Goal: Task Accomplishment & Management: Use online tool/utility

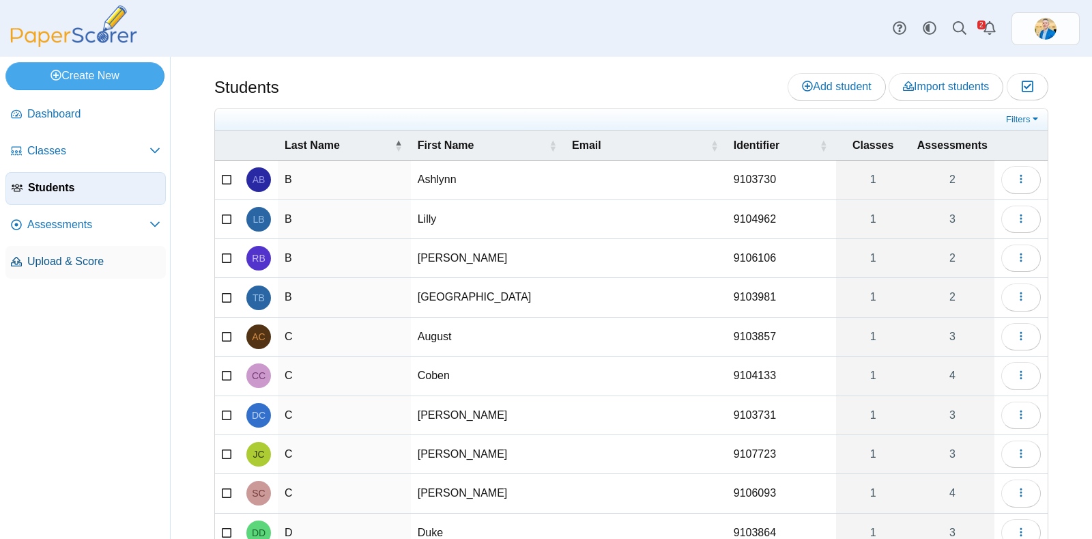
click at [72, 266] on span "Upload & Score" at bounding box center [93, 261] width 133 height 15
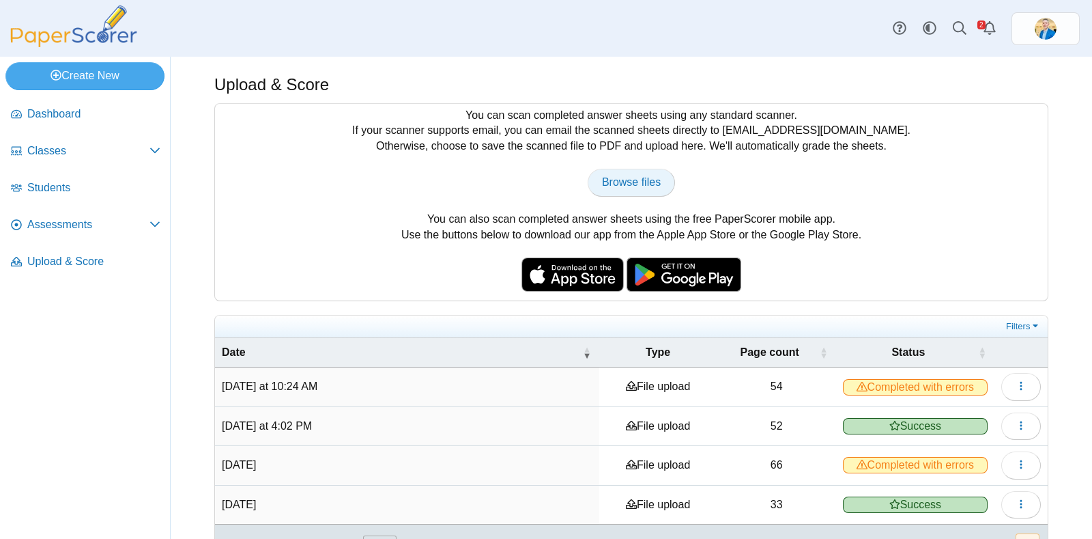
click at [623, 188] on link "Browse files" at bounding box center [631, 182] width 87 height 27
type input "**********"
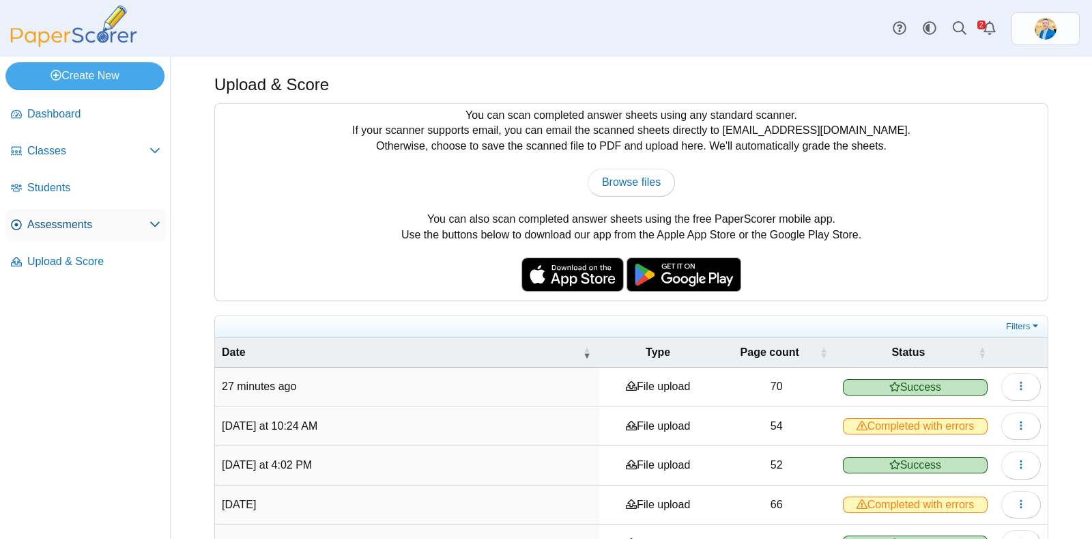
click at [68, 224] on span "Assessments" at bounding box center [88, 224] width 122 height 15
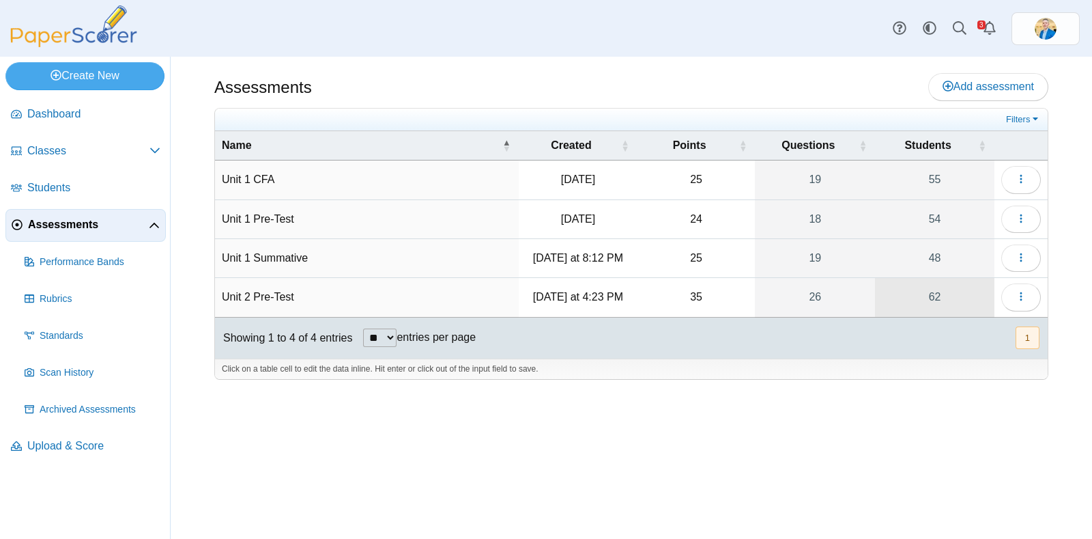
click at [937, 299] on link "62" at bounding box center [934, 297] width 119 height 38
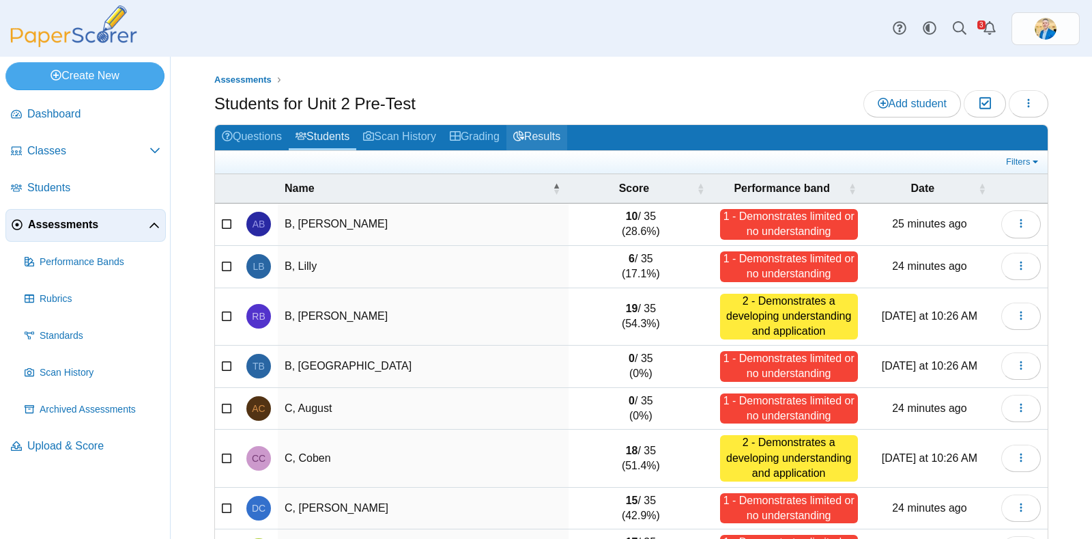
click at [558, 134] on link "Results" at bounding box center [537, 137] width 61 height 25
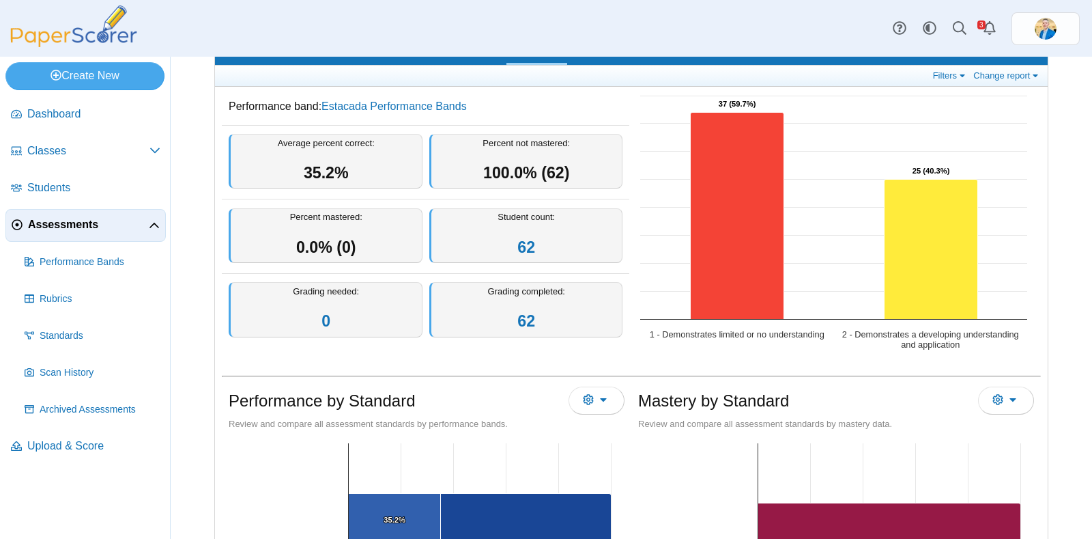
scroll to position [63, 0]
